Goal: Download file/media

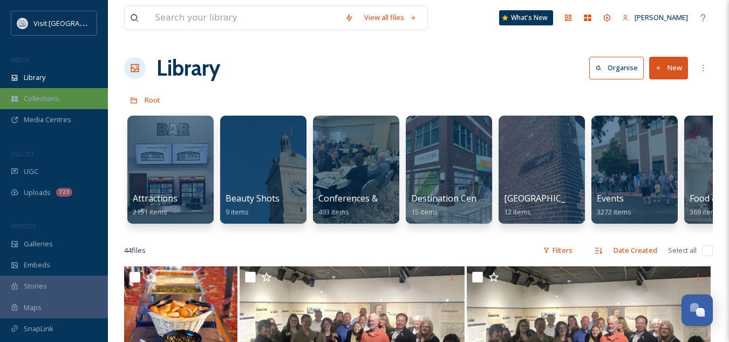
click at [35, 91] on div "Collections" at bounding box center [54, 98] width 108 height 21
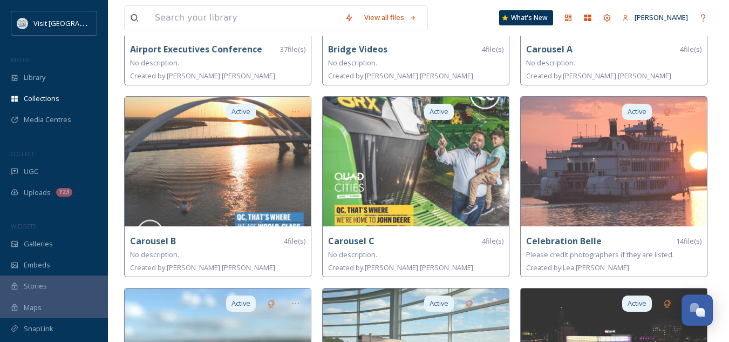
scroll to position [214, 0]
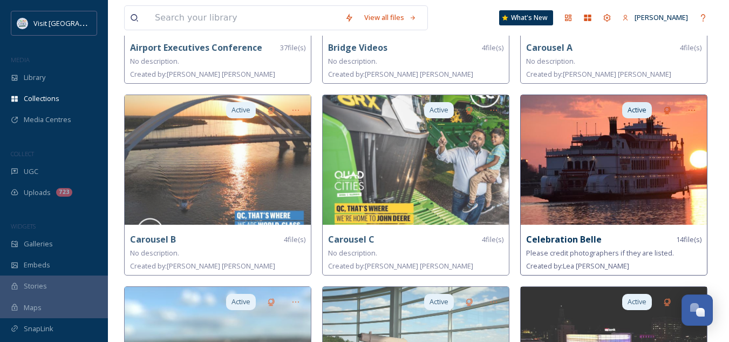
click at [608, 168] on img at bounding box center [614, 160] width 186 height 130
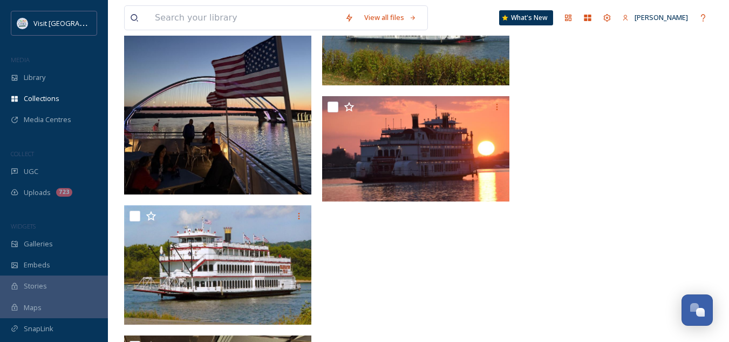
scroll to position [726, 0]
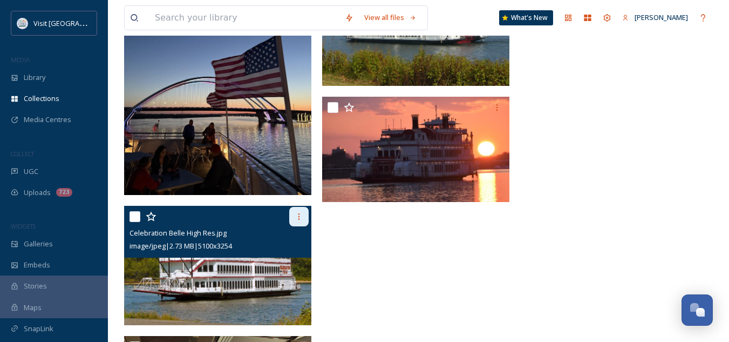
click at [300, 213] on icon at bounding box center [299, 216] width 9 height 9
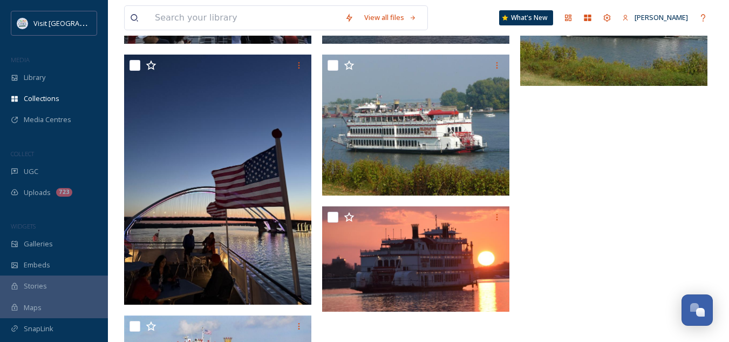
scroll to position [618, 0]
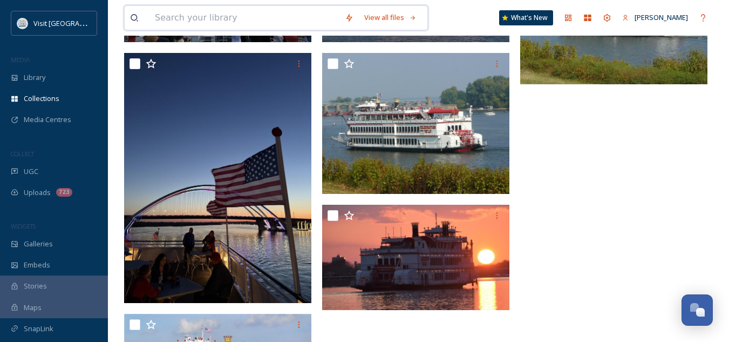
click at [215, 17] on input at bounding box center [244, 18] width 190 height 24
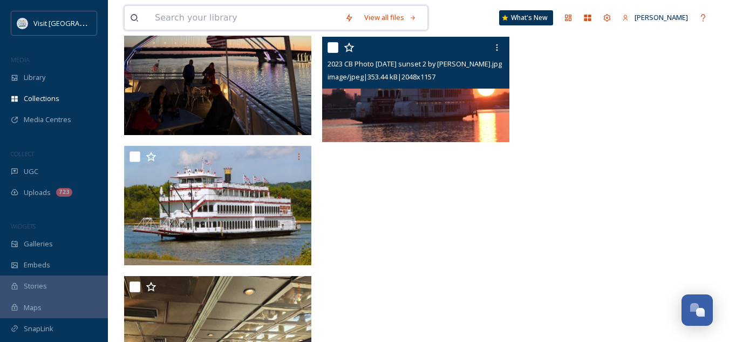
scroll to position [786, 0]
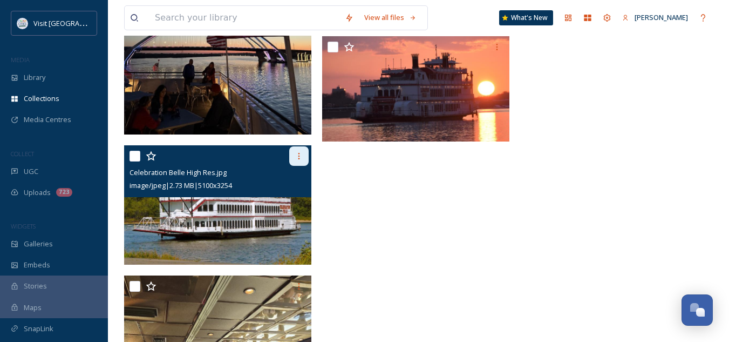
click at [296, 157] on icon at bounding box center [299, 156] width 9 height 9
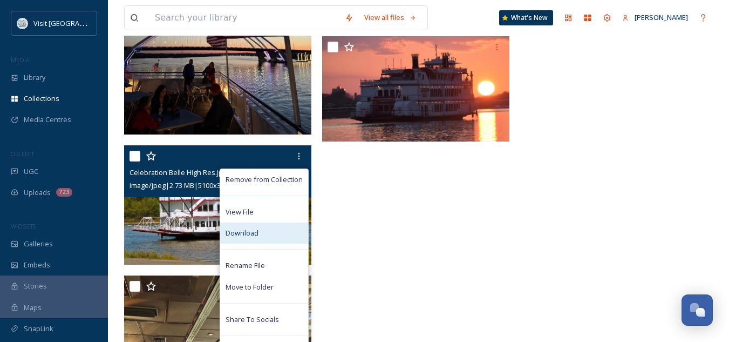
click at [255, 235] on span "Download" at bounding box center [242, 233] width 33 height 10
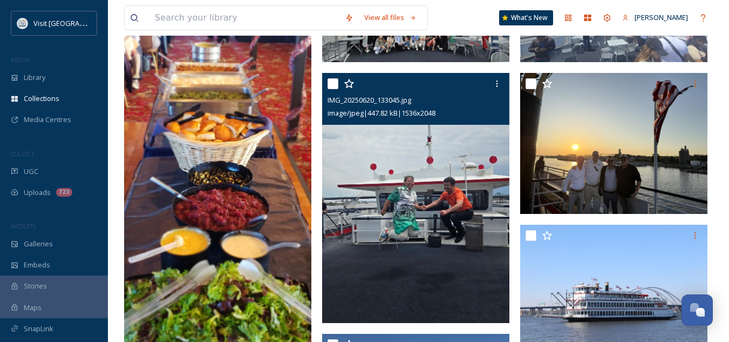
scroll to position [0, 0]
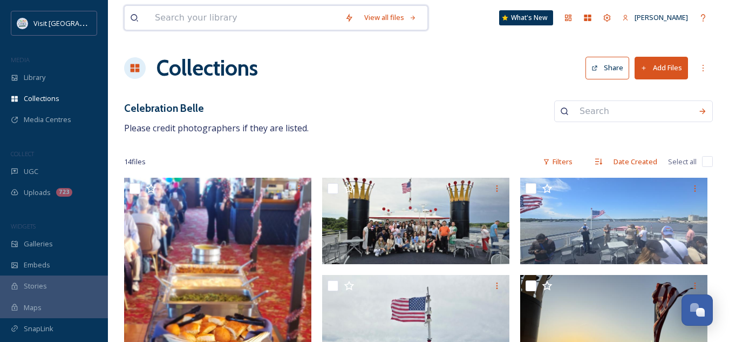
click at [282, 24] on input at bounding box center [244, 18] width 190 height 24
click at [57, 71] on div "Library" at bounding box center [54, 77] width 108 height 21
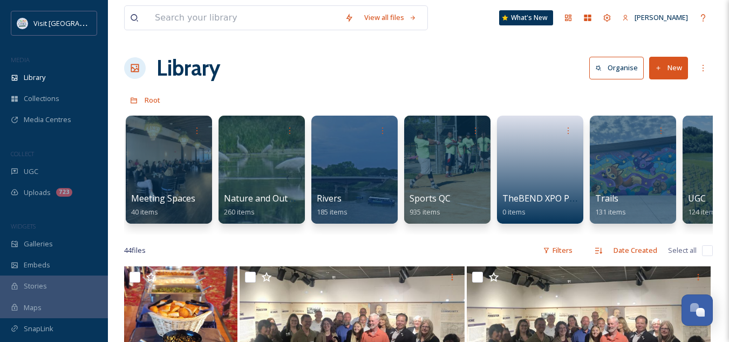
scroll to position [0, 1082]
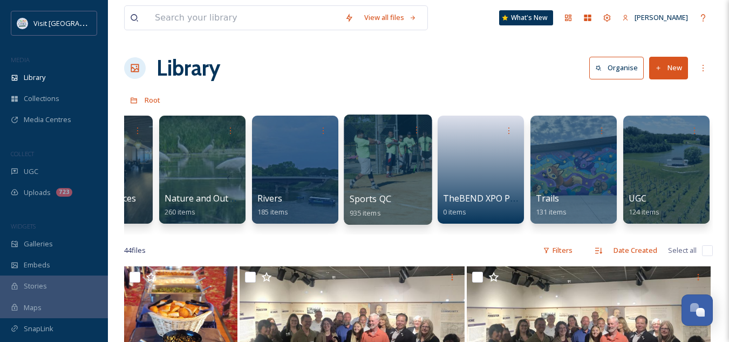
click at [365, 202] on span "Sports QC" at bounding box center [371, 199] width 42 height 12
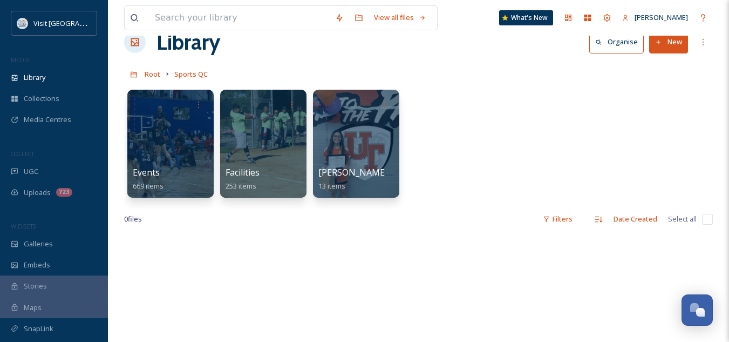
scroll to position [28, 0]
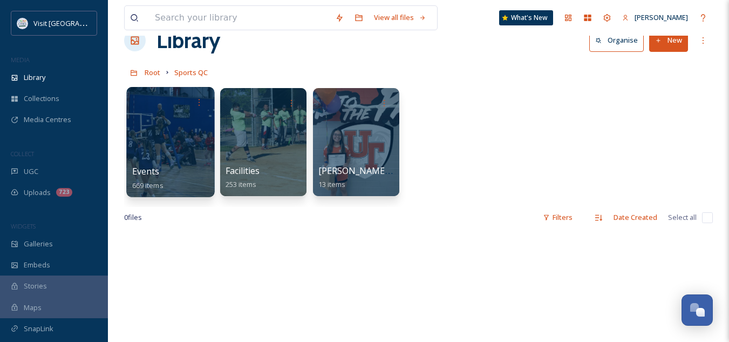
click at [153, 174] on span "Events" at bounding box center [146, 171] width 28 height 12
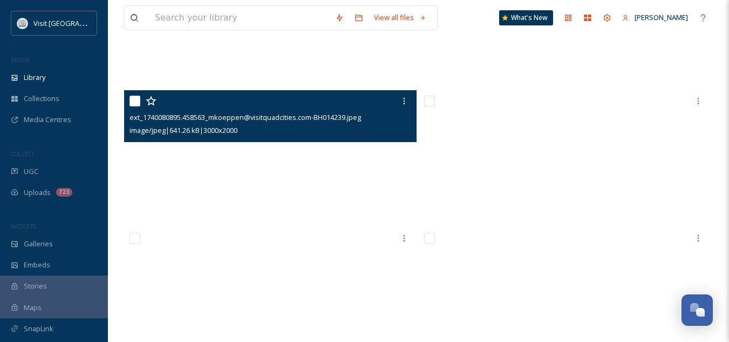
scroll to position [10321, 0]
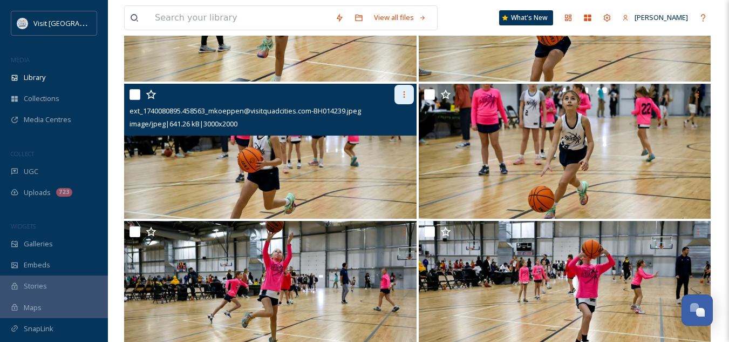
click at [403, 99] on icon at bounding box center [404, 94] width 9 height 9
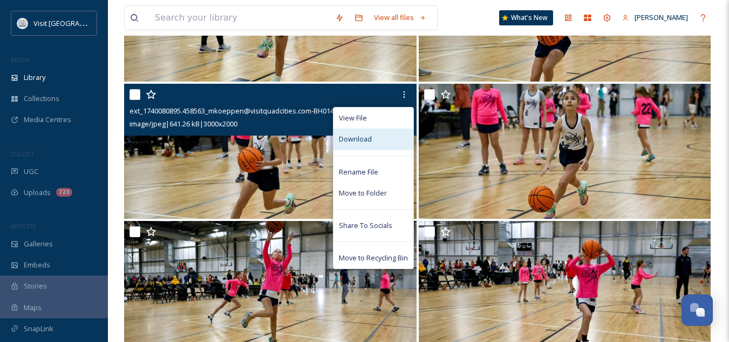
click at [368, 144] on span "Download" at bounding box center [355, 139] width 33 height 10
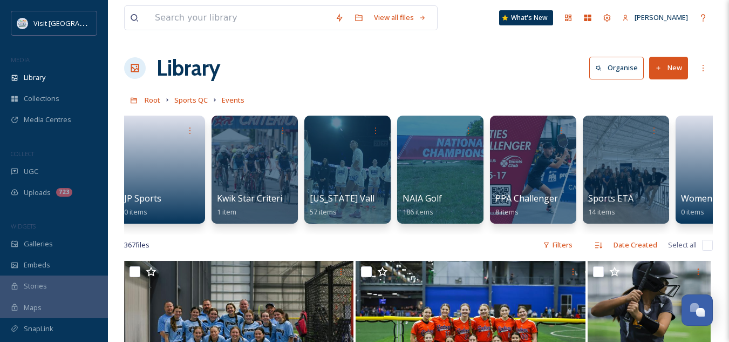
scroll to position [0, 0]
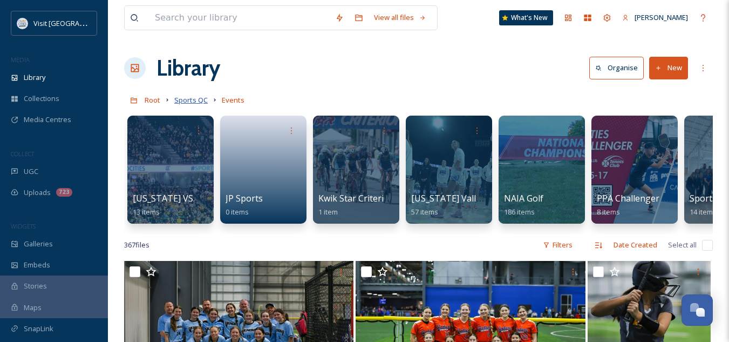
click at [193, 101] on span "Sports QC" at bounding box center [190, 100] width 33 height 10
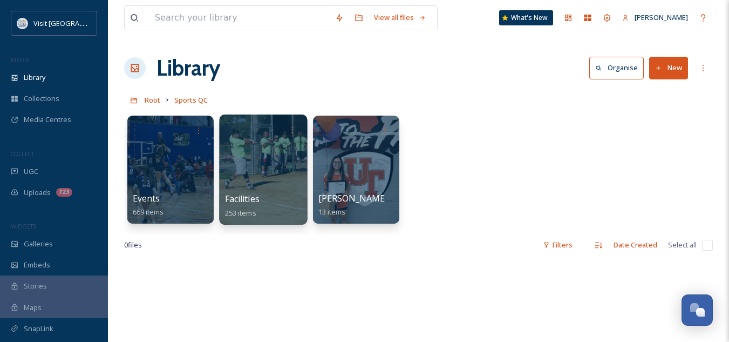
click at [241, 201] on span "Facilities" at bounding box center [242, 199] width 35 height 12
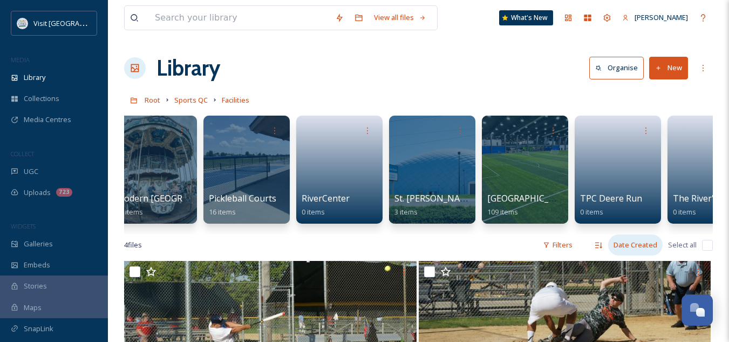
scroll to position [0, 493]
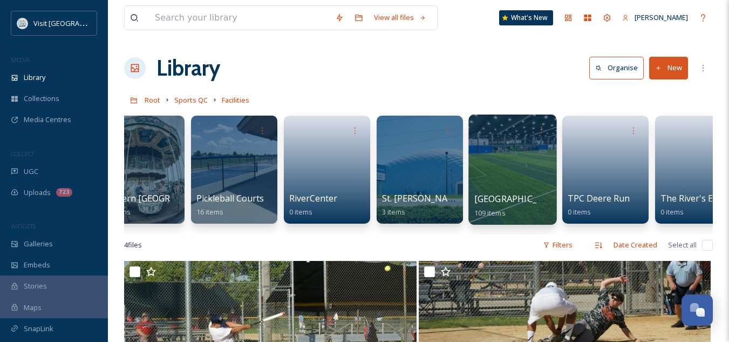
click at [500, 199] on span "[GEOGRAPHIC_DATA]" at bounding box center [518, 199] width 89 height 12
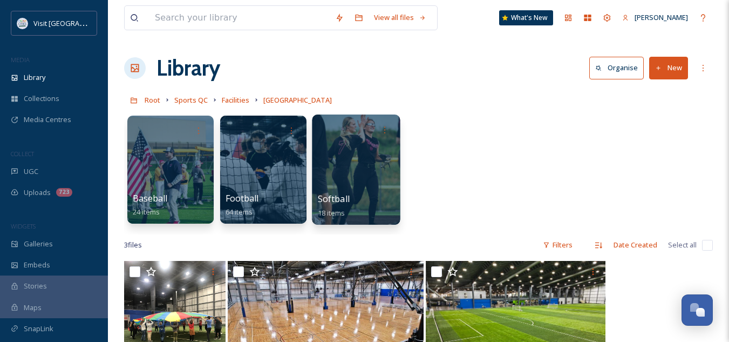
click at [338, 197] on span "Softball" at bounding box center [334, 199] width 32 height 12
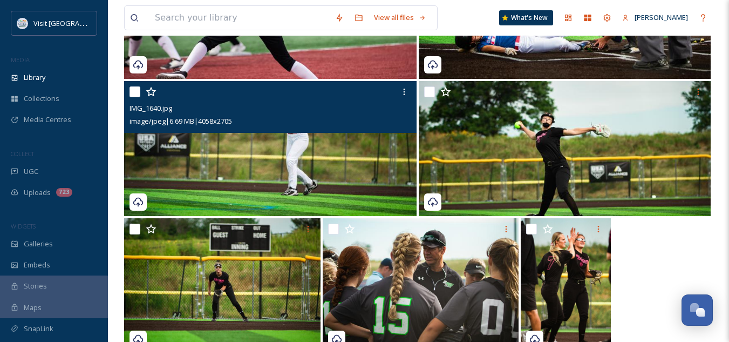
scroll to position [915, 0]
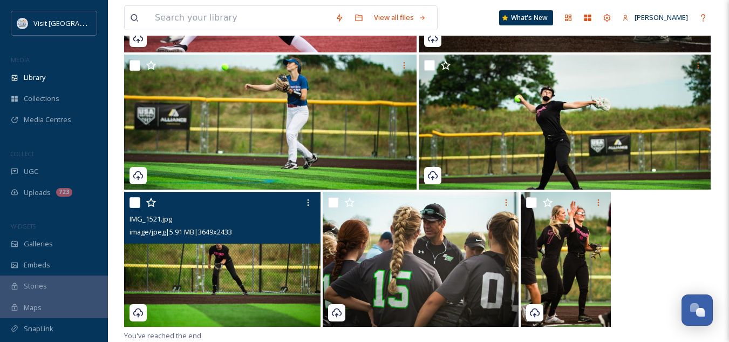
click at [288, 242] on div "IMG_1521.jpg image/jpeg | 5.91 MB | 3649 x 2433" at bounding box center [222, 218] width 196 height 52
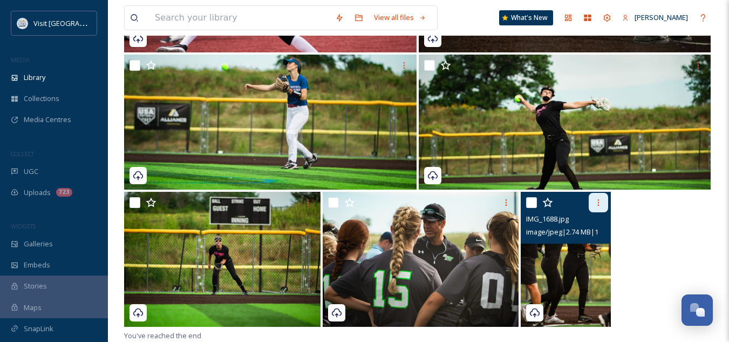
click at [597, 198] on icon at bounding box center [598, 202] width 9 height 9
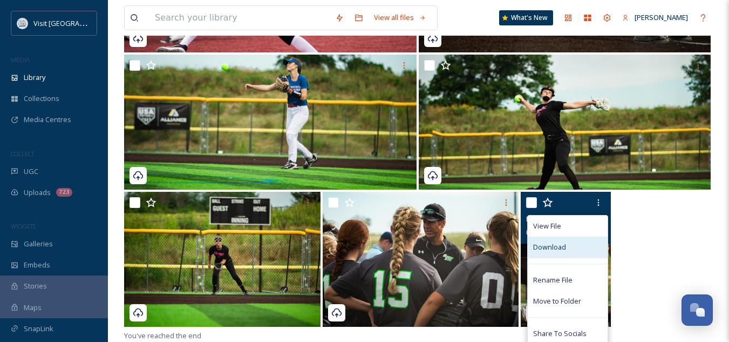
click at [560, 245] on span "Download" at bounding box center [549, 247] width 33 height 10
